Goal: Task Accomplishment & Management: Manage account settings

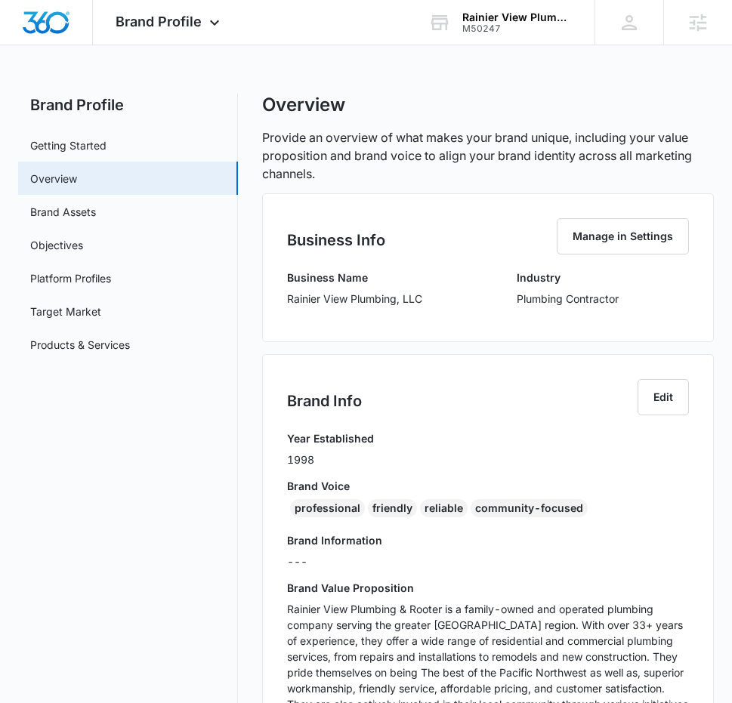
scroll to position [180, 0]
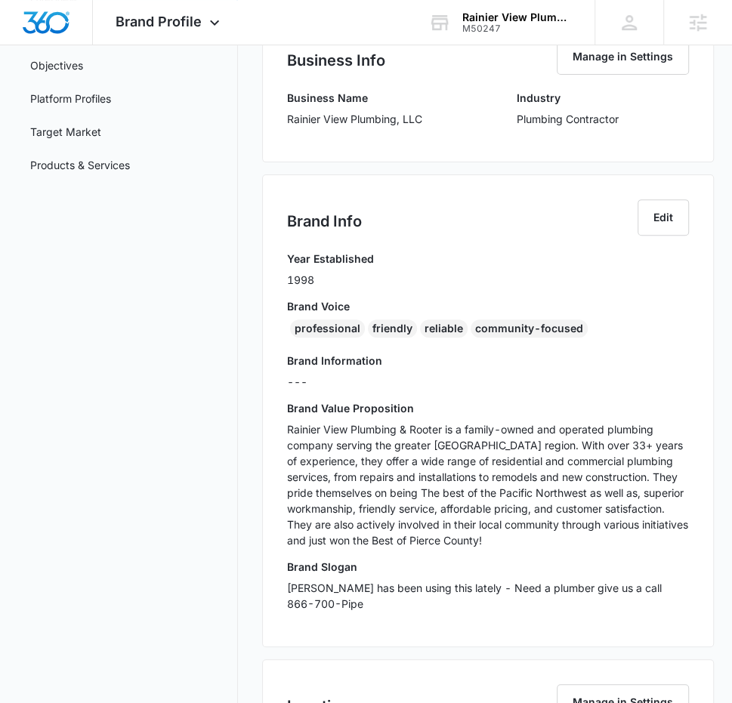
click at [189, 28] on span "Brand Profile" at bounding box center [159, 22] width 86 height 16
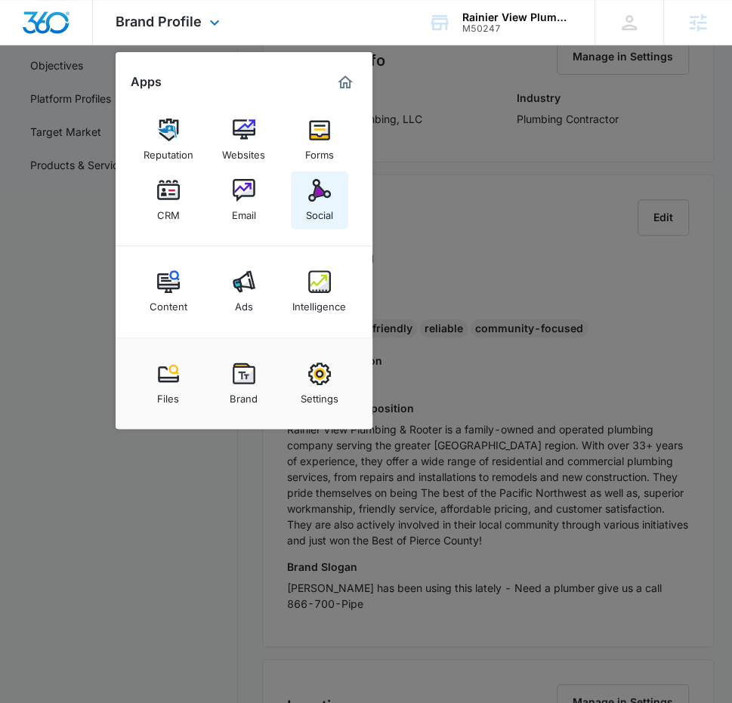
click at [332, 206] on div "Social" at bounding box center [319, 212] width 27 height 20
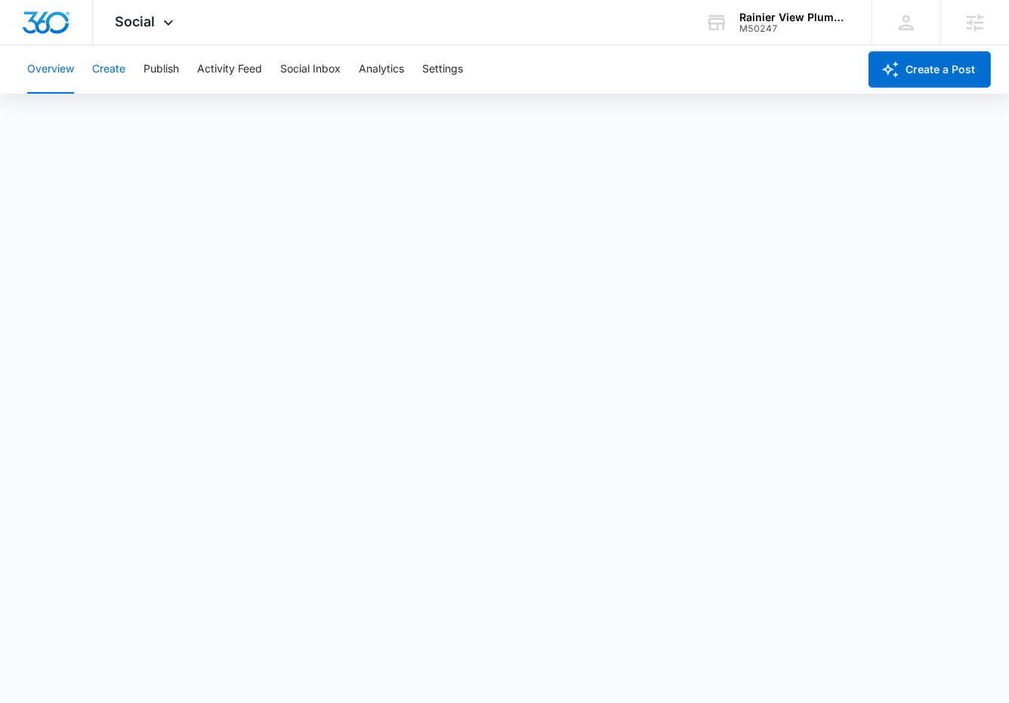
click at [115, 73] on button "Create" at bounding box center [108, 69] width 33 height 48
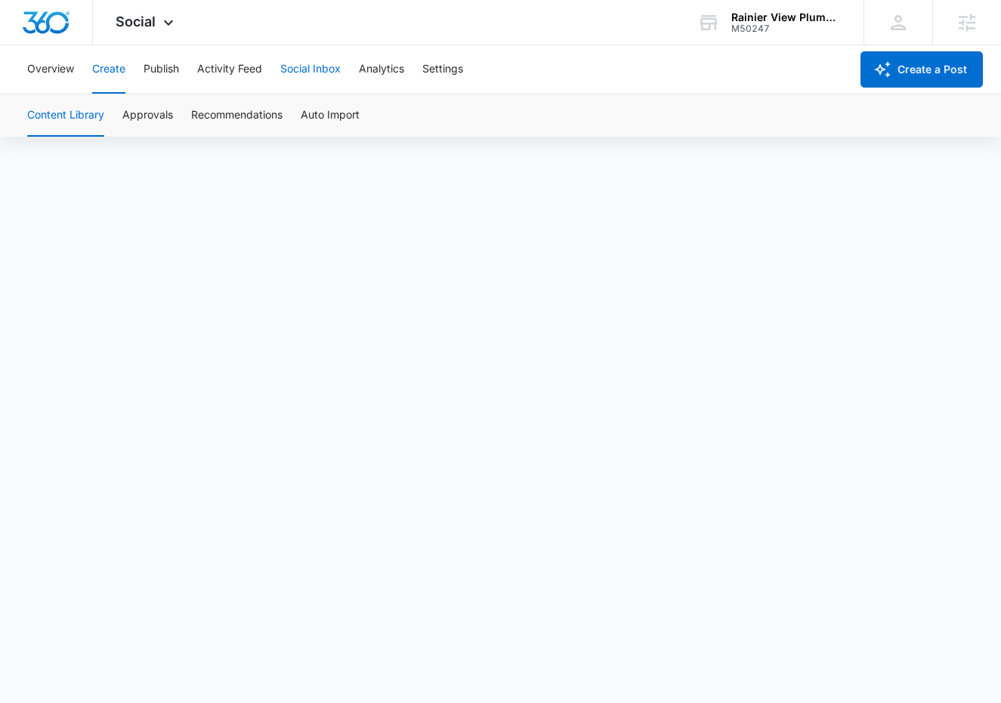
scroll to position [10, 0]
click at [152, 111] on button "Approvals" at bounding box center [147, 115] width 51 height 42
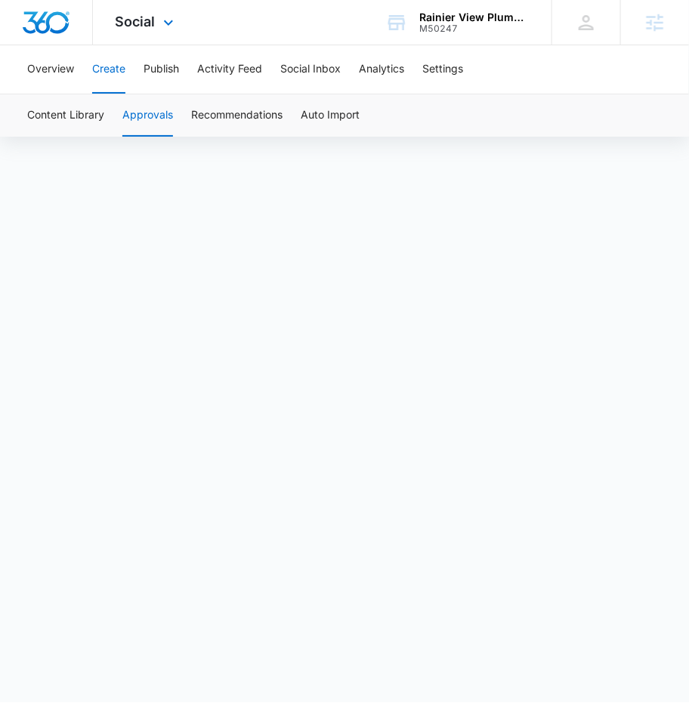
click at [150, 31] on div "Social Apps Reputation Websites Forms CRM Email Social Content Ads Intelligence…" at bounding box center [146, 22] width 107 height 45
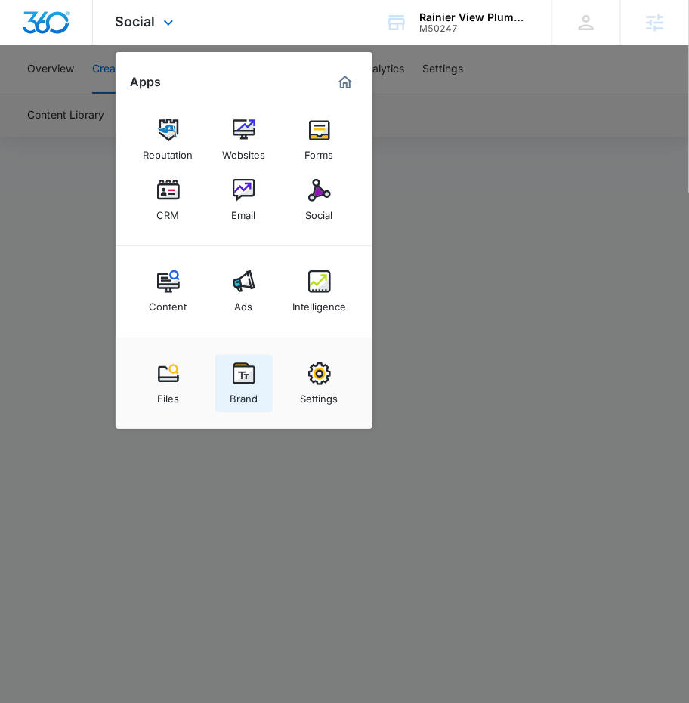
click at [254, 394] on div "Brand" at bounding box center [244, 395] width 28 height 20
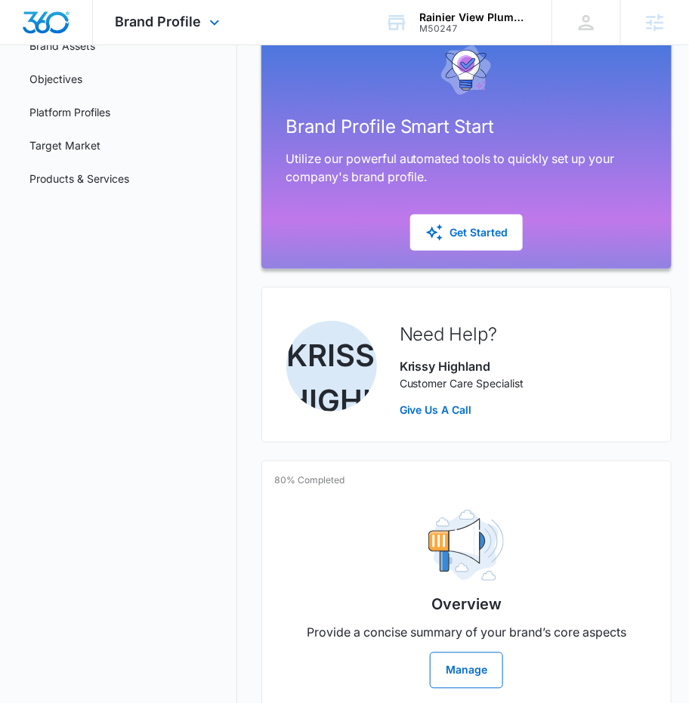
scroll to position [178, 0]
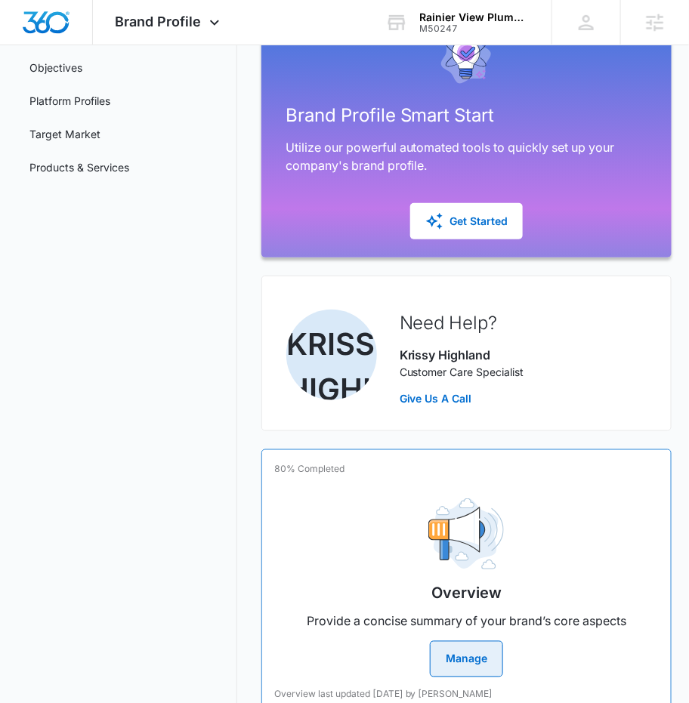
click at [438, 509] on img at bounding box center [466, 535] width 76 height 72
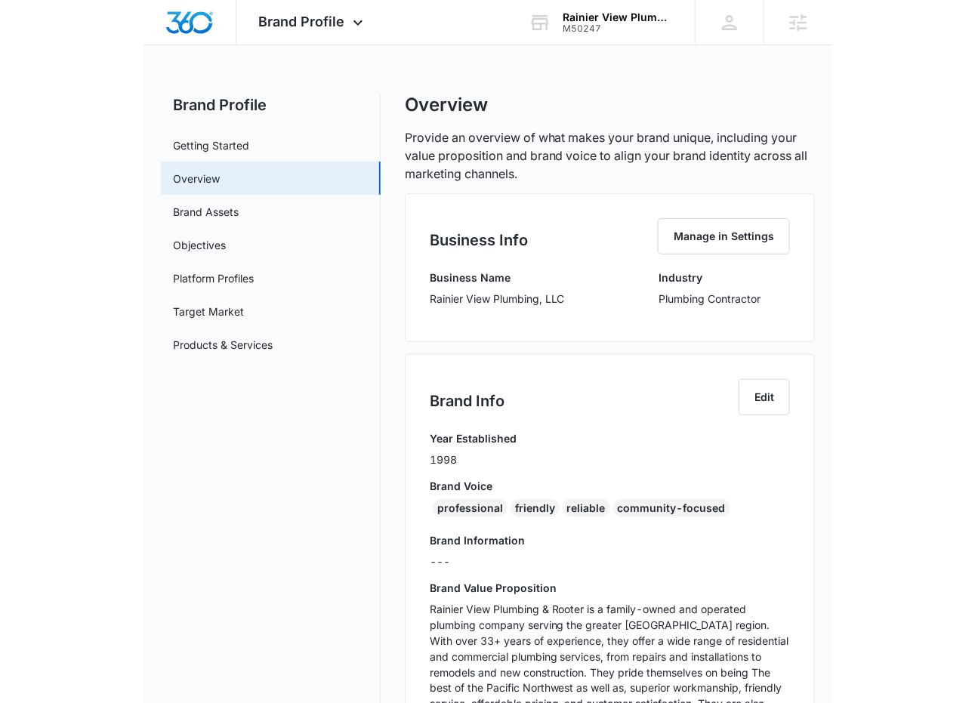
scroll to position [5, 0]
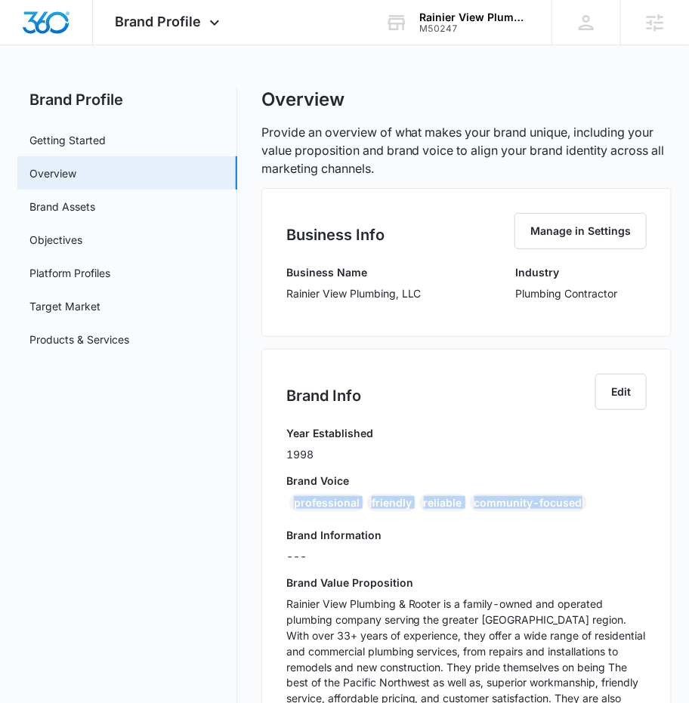
drag, startPoint x: 572, startPoint y: 506, endPoint x: 275, endPoint y: 503, distance: 296.9
click at [274, 503] on div "Brand Info Edit Year Established 1998 Brand Voice professional friendly reliabl…" at bounding box center [466, 593] width 410 height 489
copy div "professional friendly reliable community-focused"
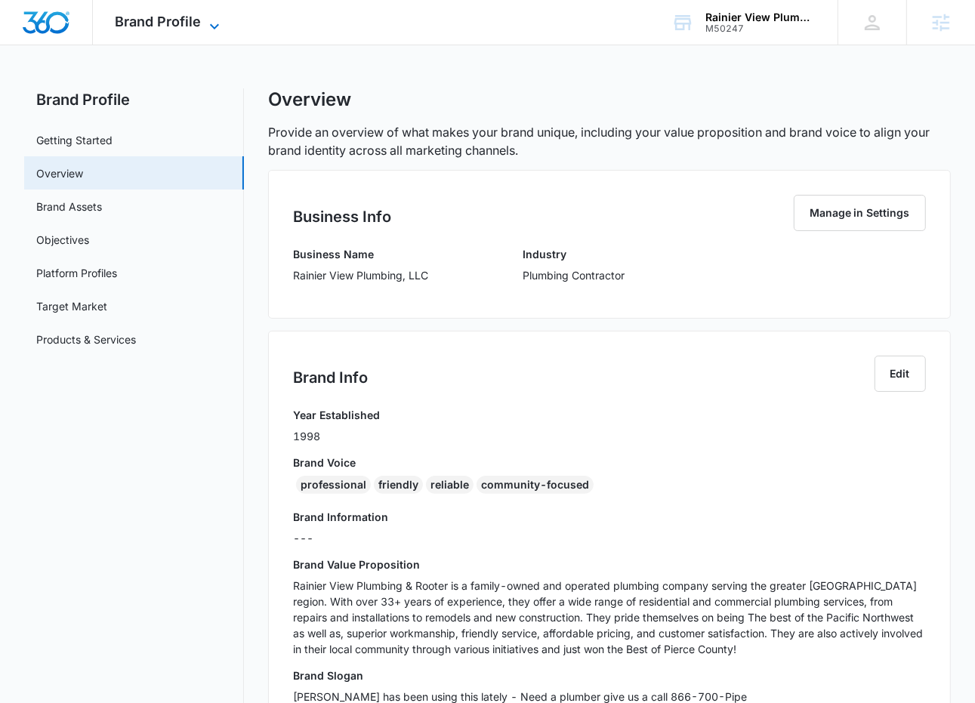
click at [178, 26] on span "Brand Profile" at bounding box center [159, 22] width 86 height 16
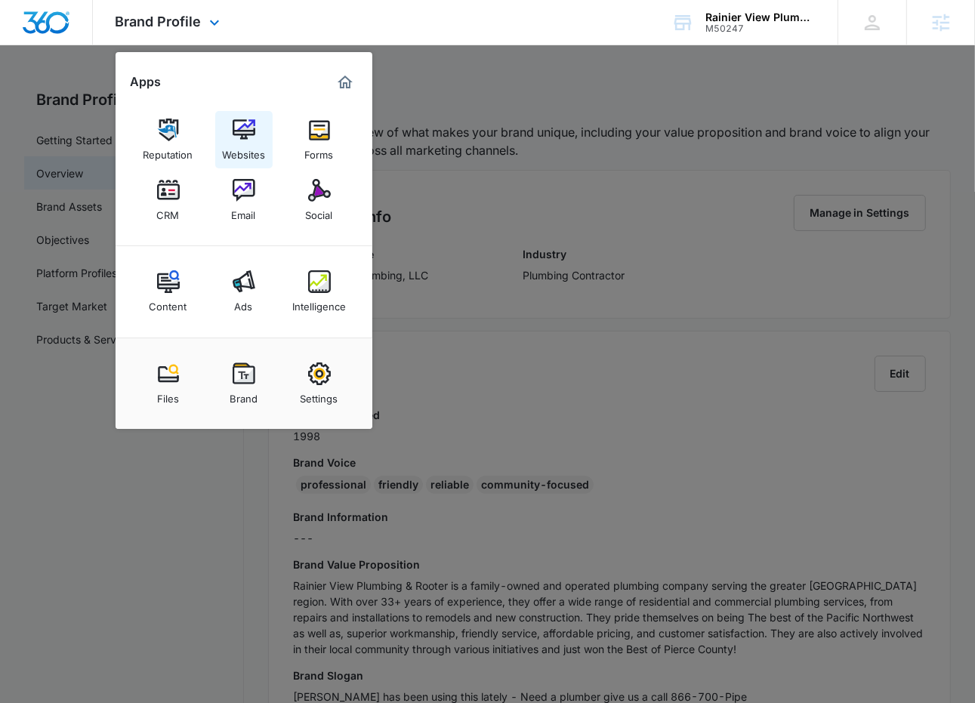
click at [246, 135] on img at bounding box center [244, 130] width 23 height 23
